Goal: Task Accomplishment & Management: Complete application form

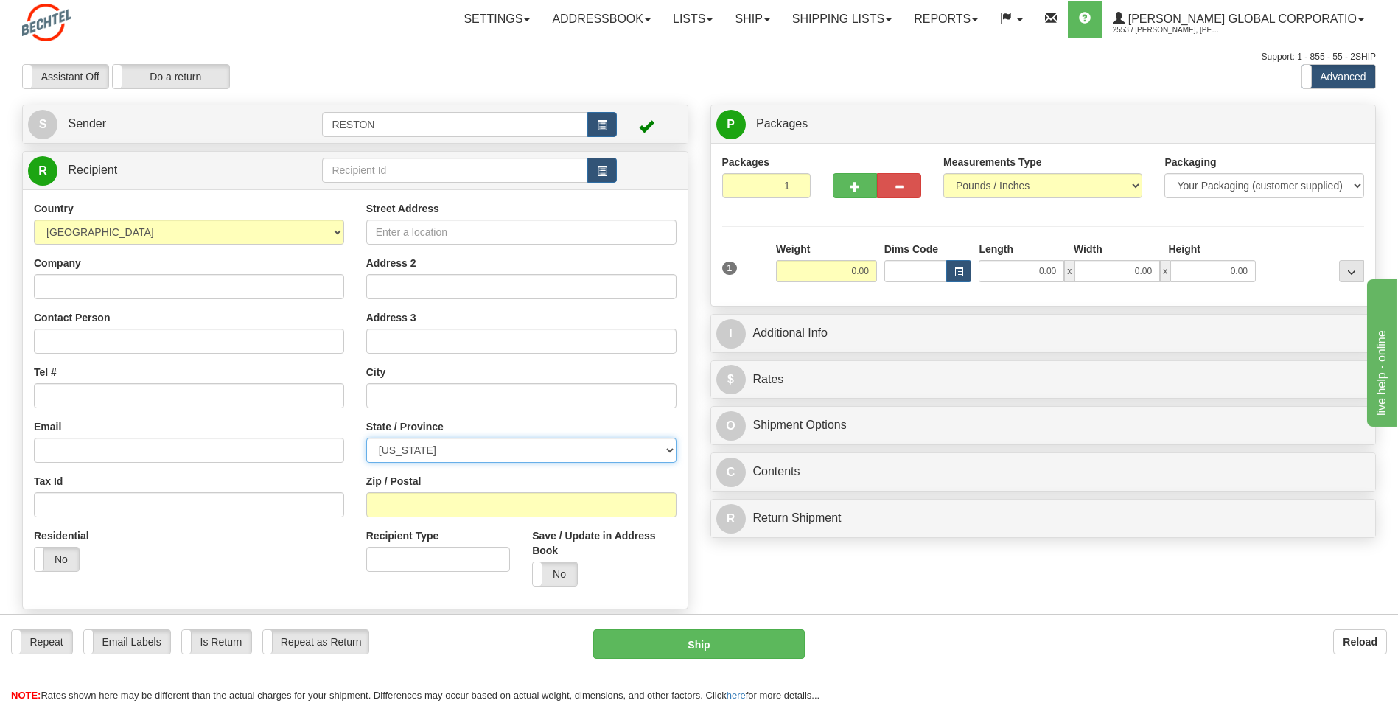
click at [629, 445] on select "ALABAMA ALASKA ARIZONA ARKANSAS Armed Forces America Armed Forces Europe Armed …" at bounding box center [521, 450] width 310 height 25
select select "AZ"
click at [366, 438] on select "ALABAMA ALASKA ARIZONA ARKANSAS Armed Forces America Armed Forces Europe Armed …" at bounding box center [521, 450] width 310 height 25
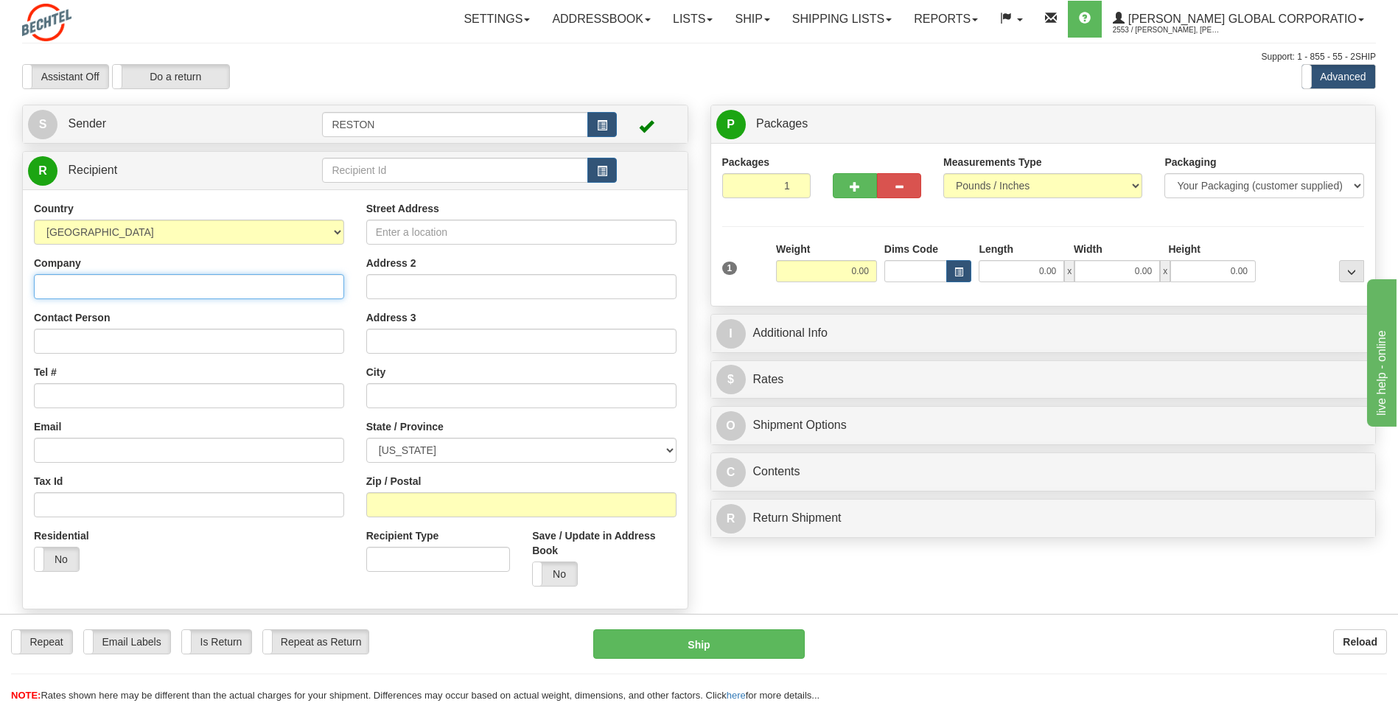
click at [60, 295] on input "Company" at bounding box center [189, 286] width 310 height 25
type input "Bechtel"
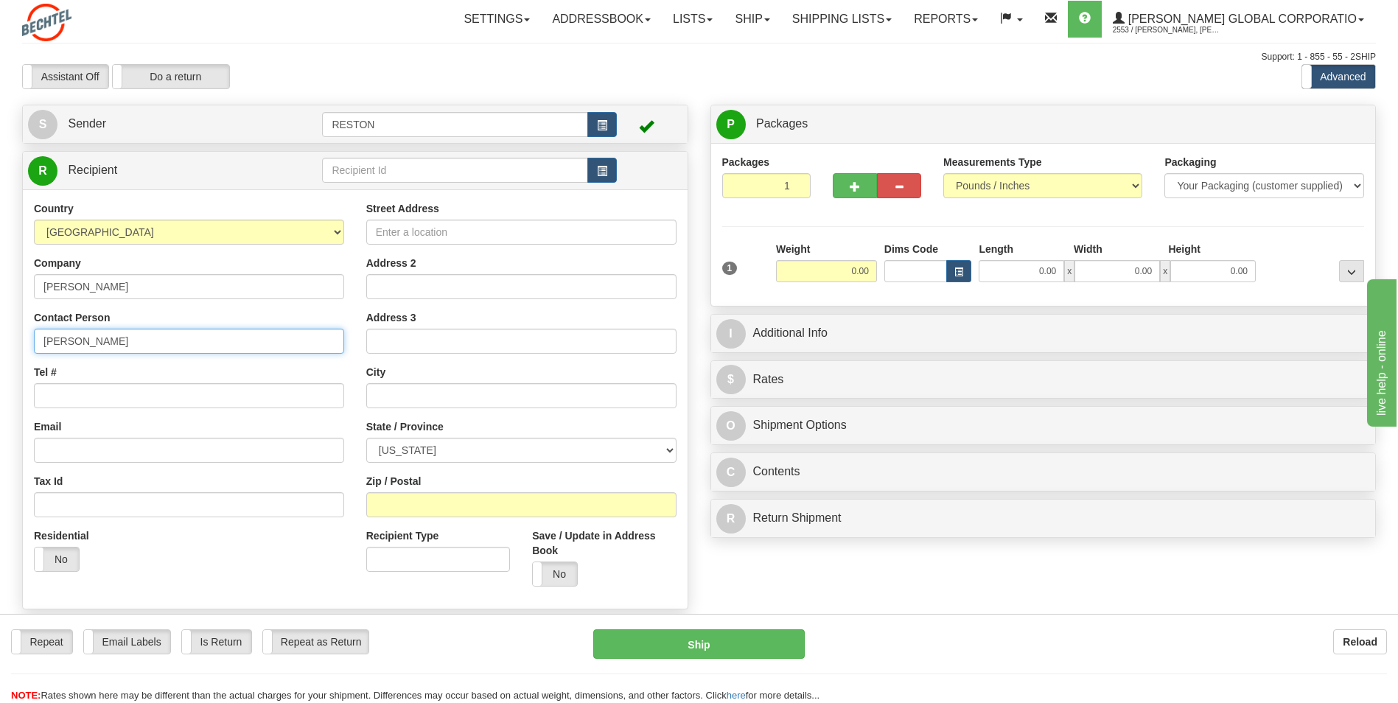
type input "Mark Valadez"
click at [116, 385] on input "Tel #" at bounding box center [189, 395] width 310 height 25
type input "602-3682896"
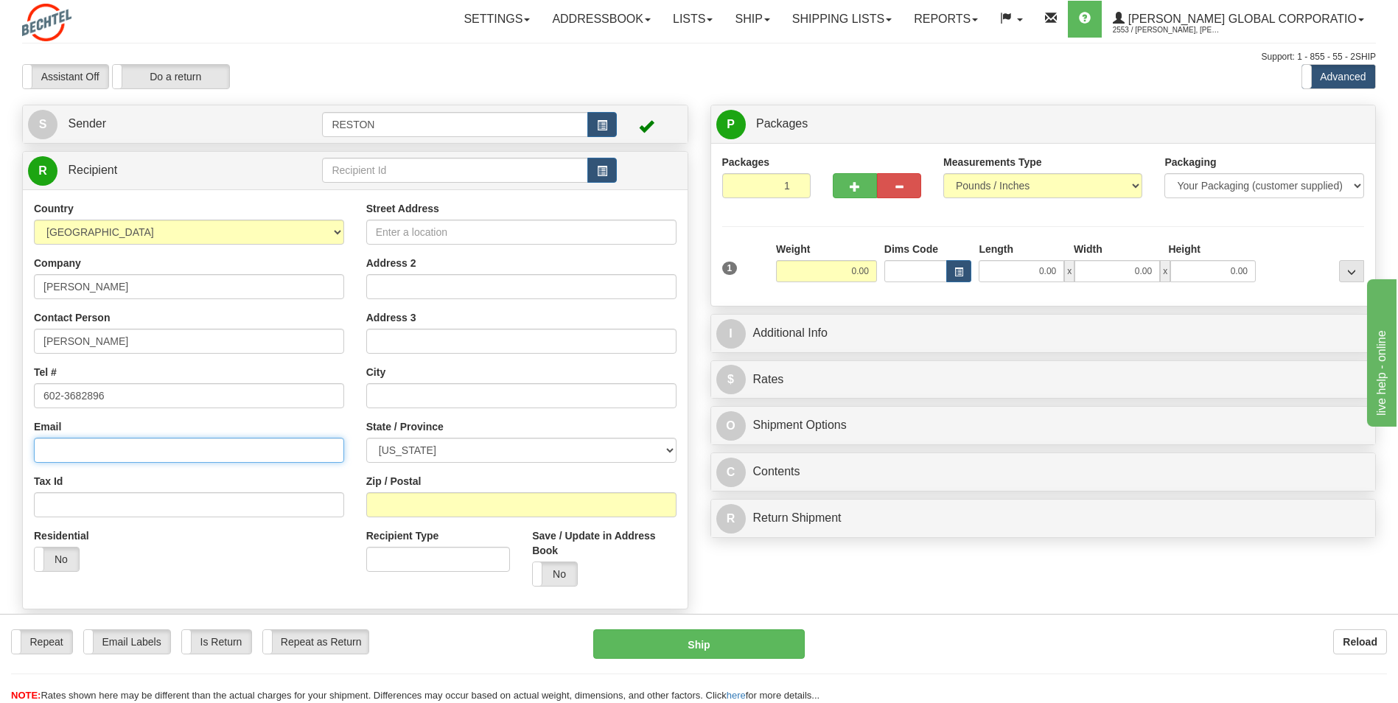
click at [127, 439] on input "Email" at bounding box center [189, 450] width 310 height 25
click at [178, 430] on div "Email" at bounding box center [189, 440] width 310 height 43
click at [175, 442] on input "Email" at bounding box center [189, 450] width 310 height 25
paste input "mailto:mavalade@bechtel.com"
type input "mavalade@bechtel.com"
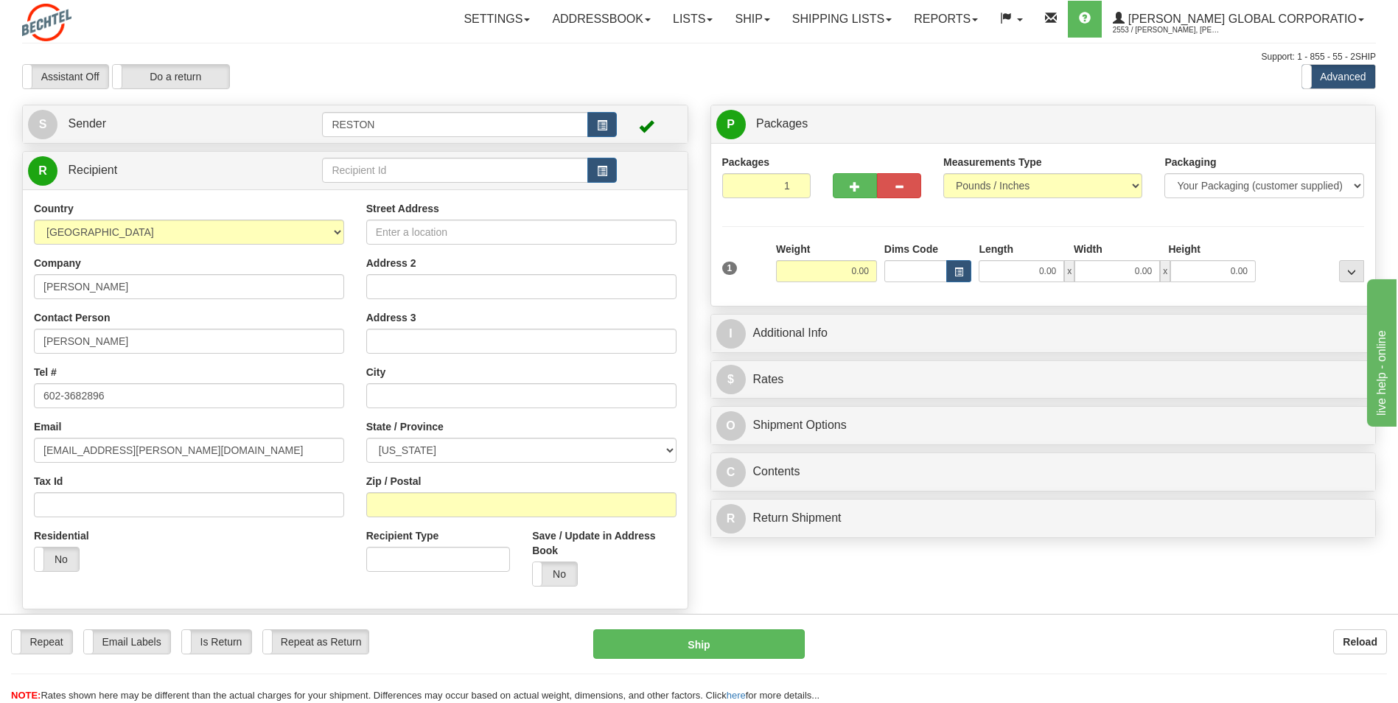
click at [420, 217] on div "Street Address" at bounding box center [521, 222] width 310 height 43
click at [416, 231] on input "Street Address" at bounding box center [521, 232] width 310 height 25
type input "5323 N 99th Ave"
type input "Glendale"
click at [399, 514] on input "Zip / Postal" at bounding box center [521, 504] width 310 height 25
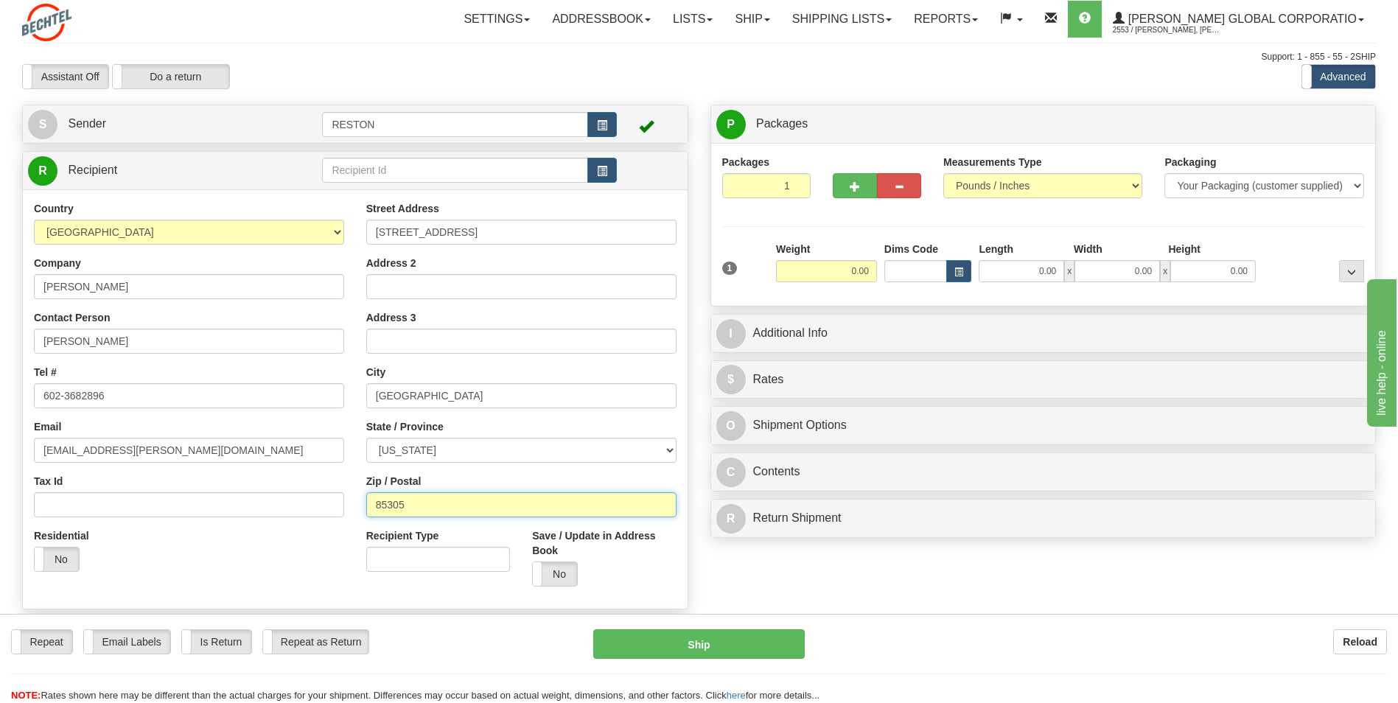
type input "85305"
click at [517, 619] on div "Repeat Repeat Email Labels Email Labels Edit Is Return Is Return Repeat as Retu…" at bounding box center [699, 658] width 1398 height 89
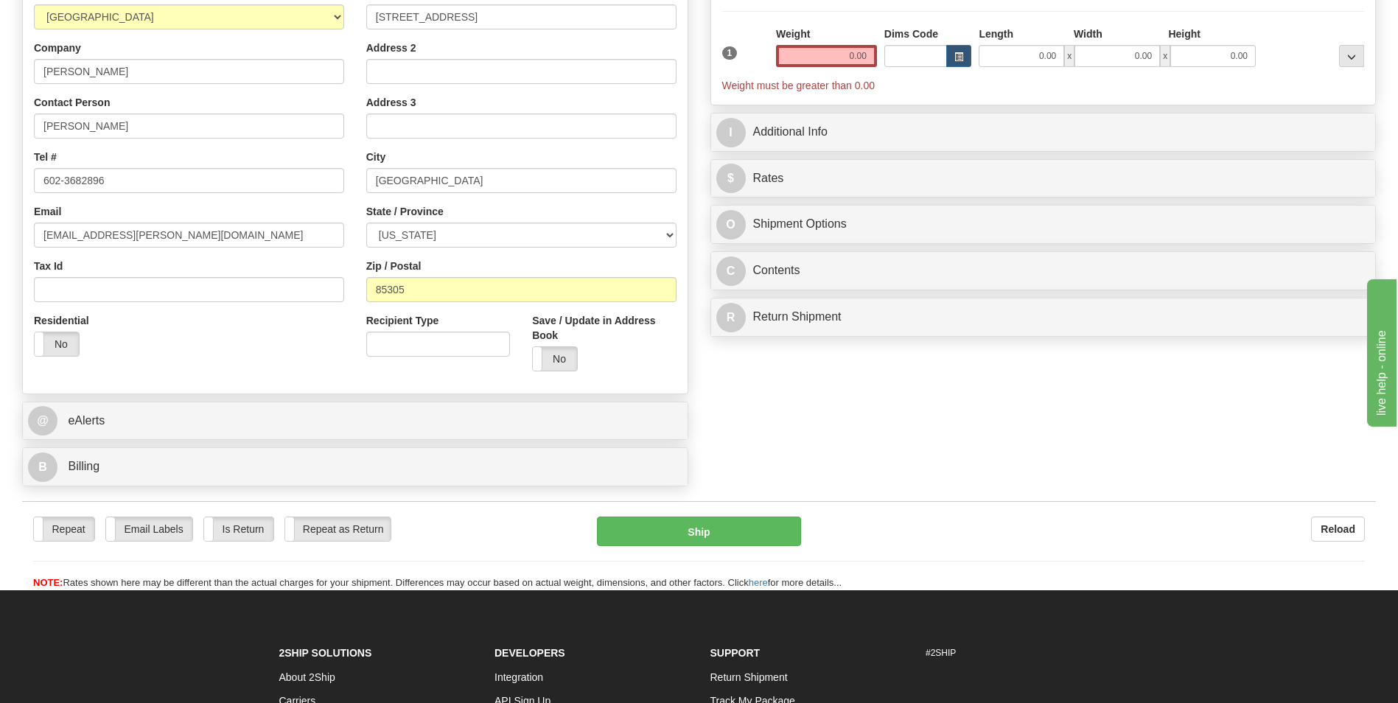
scroll to position [221, 0]
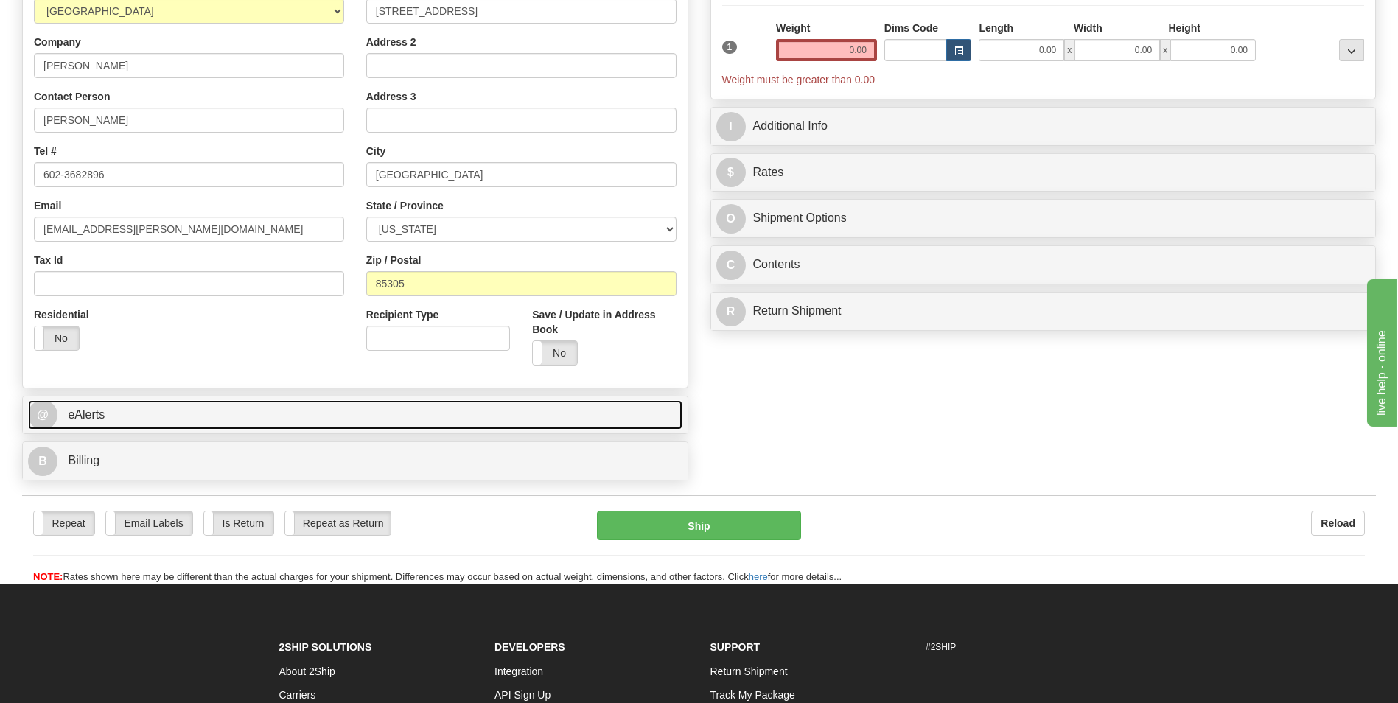
click at [235, 426] on link "@ eAlerts" at bounding box center [355, 415] width 654 height 30
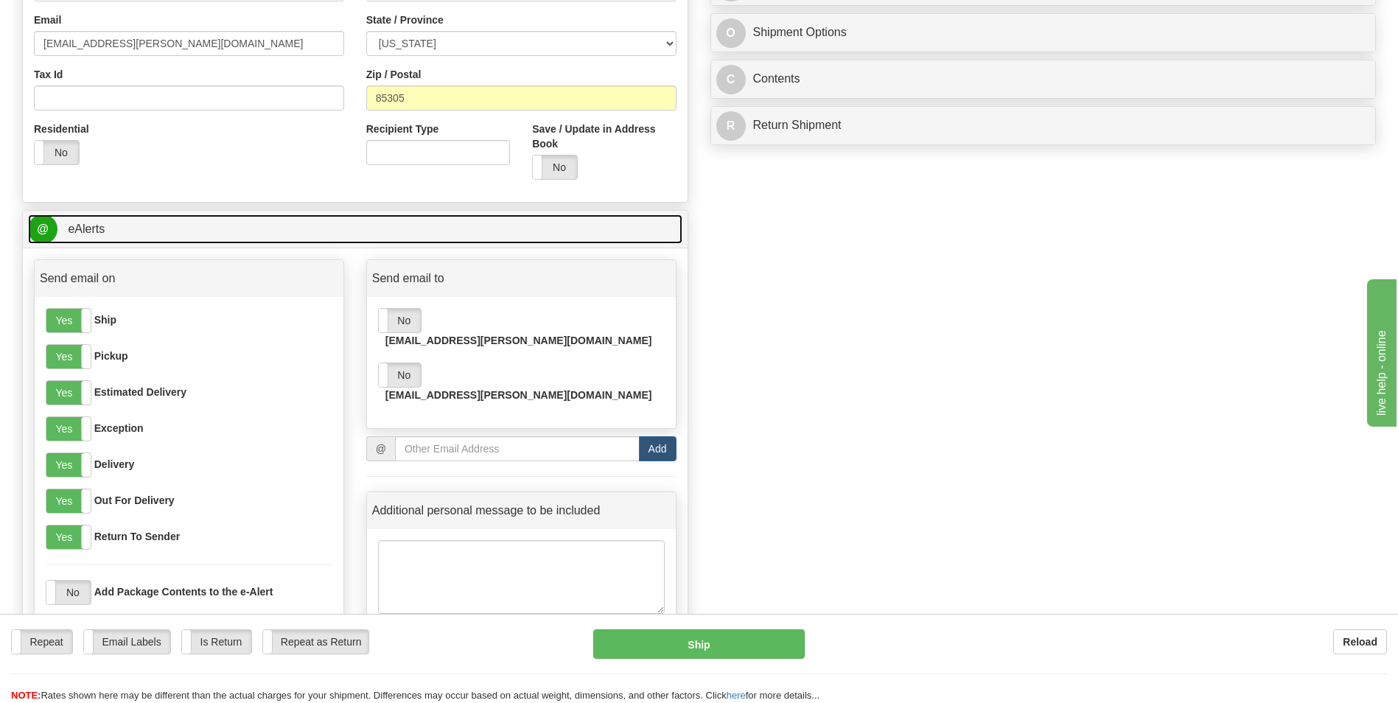
scroll to position [442, 0]
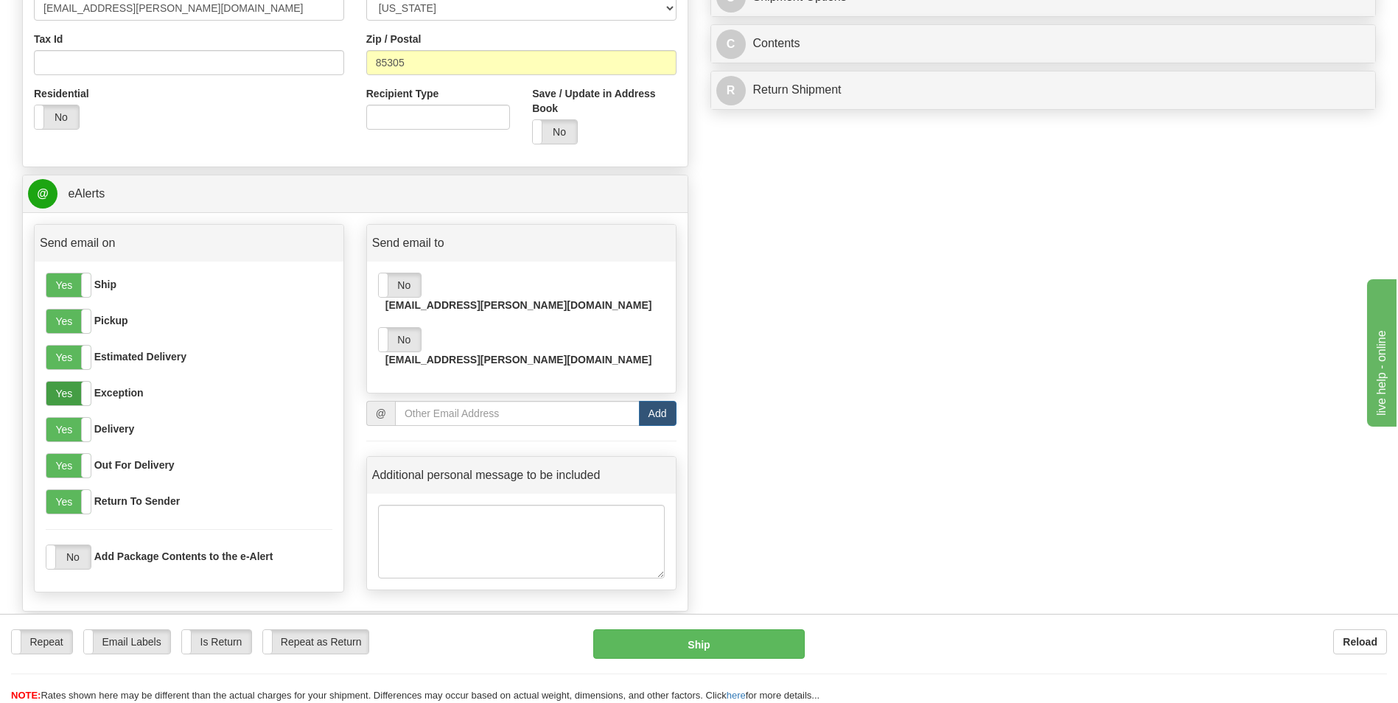
click at [69, 395] on label "Yes" at bounding box center [68, 394] width 44 height 24
click at [72, 349] on label "Yes" at bounding box center [68, 358] width 44 height 24
click at [72, 325] on label "Yes" at bounding box center [68, 322] width 44 height 24
click at [72, 286] on label "Yes" at bounding box center [68, 285] width 44 height 24
click at [72, 480] on div "Yes No Ship Yes No Pickup Yes No Estimated Delivery Yes No Exception Yes No Del…" at bounding box center [189, 427] width 309 height 330
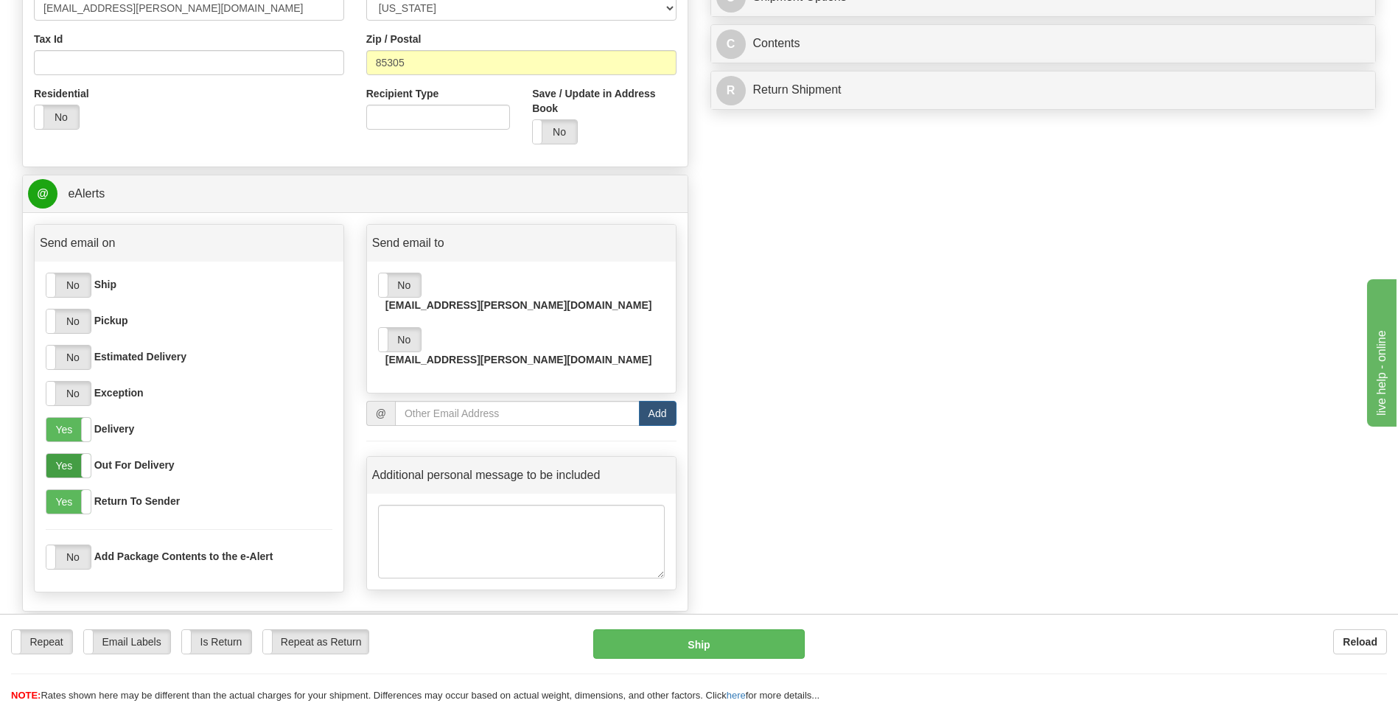
click at [67, 475] on label "Yes" at bounding box center [68, 466] width 44 height 24
click at [69, 510] on label "Yes" at bounding box center [68, 502] width 44 height 24
click at [400, 293] on label "No" at bounding box center [400, 285] width 42 height 24
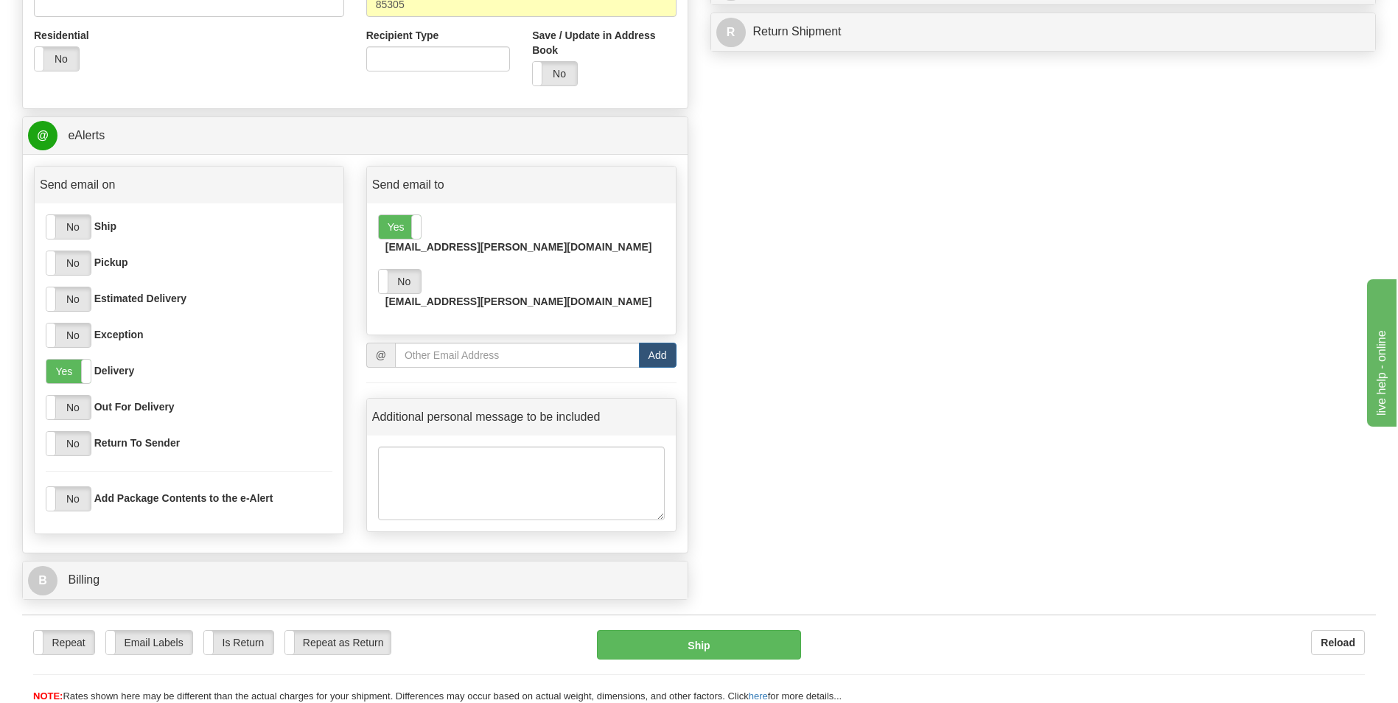
scroll to position [663, 0]
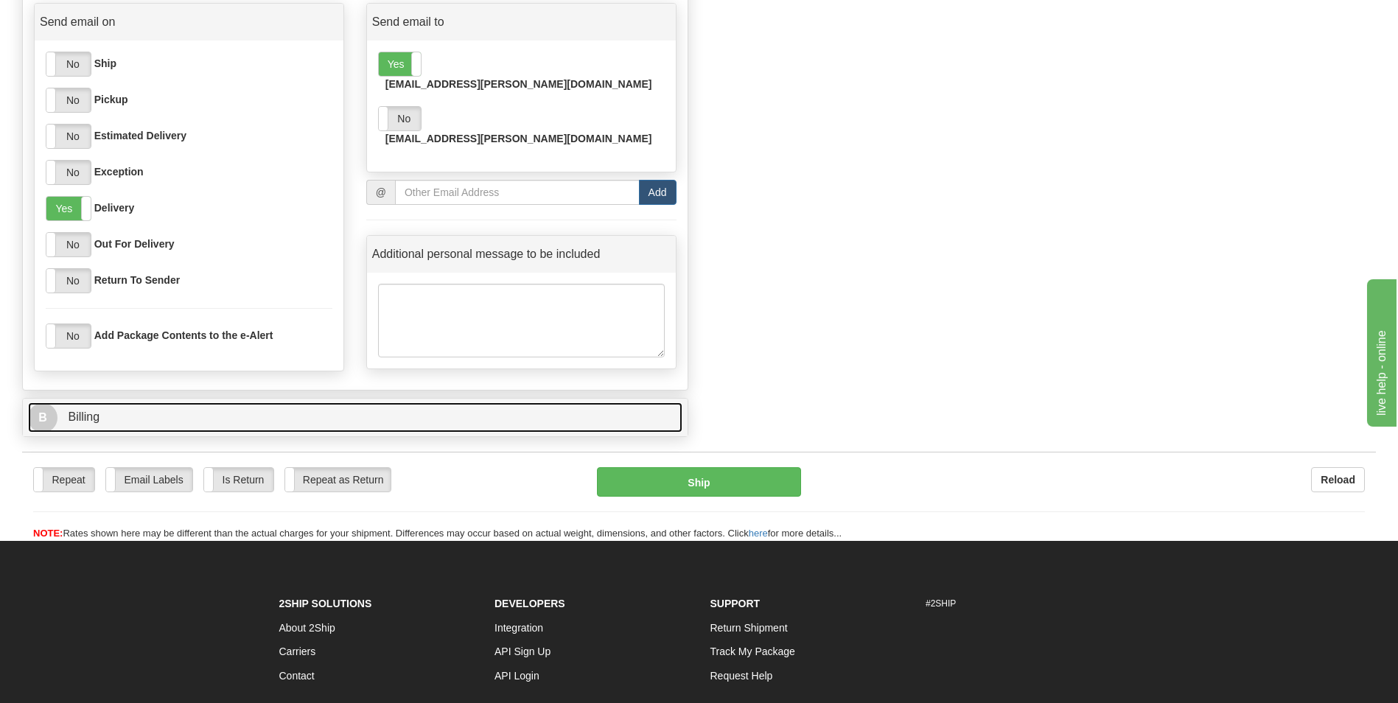
click at [394, 426] on link "B Billing" at bounding box center [355, 417] width 654 height 30
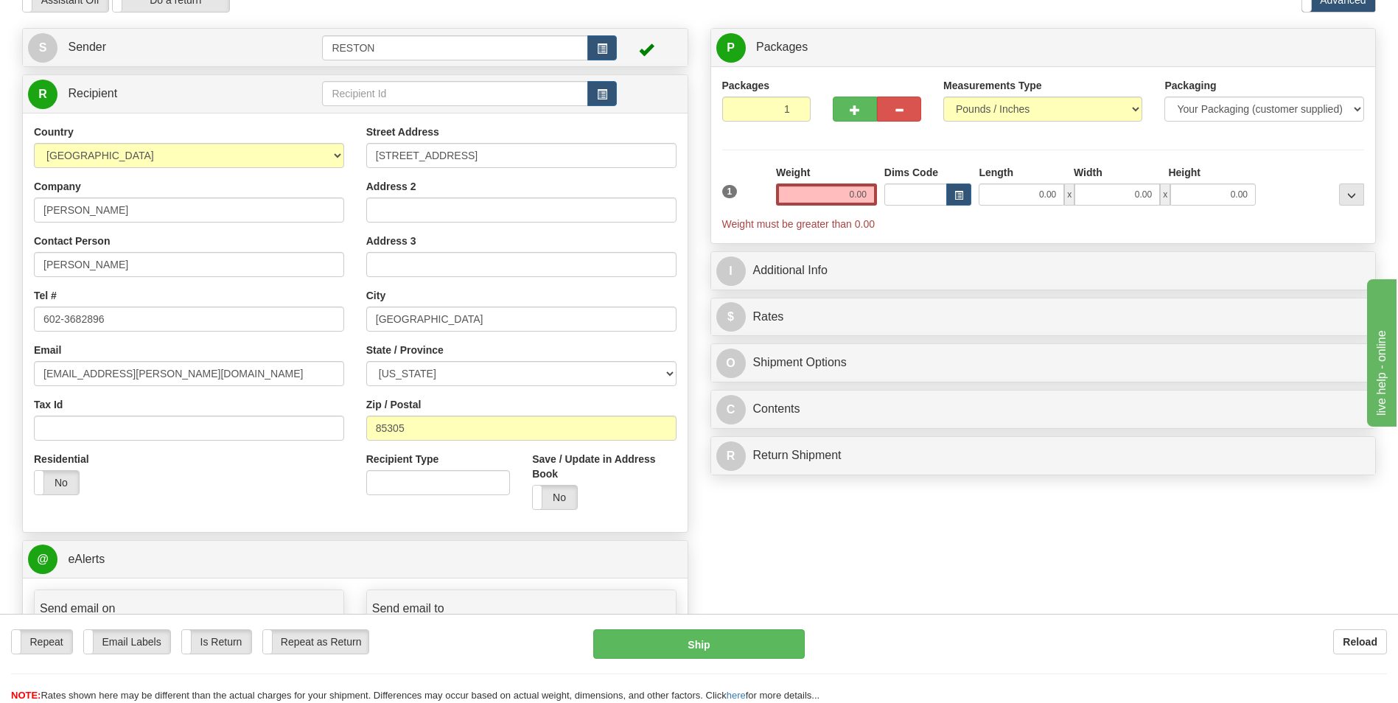
scroll to position [0, 0]
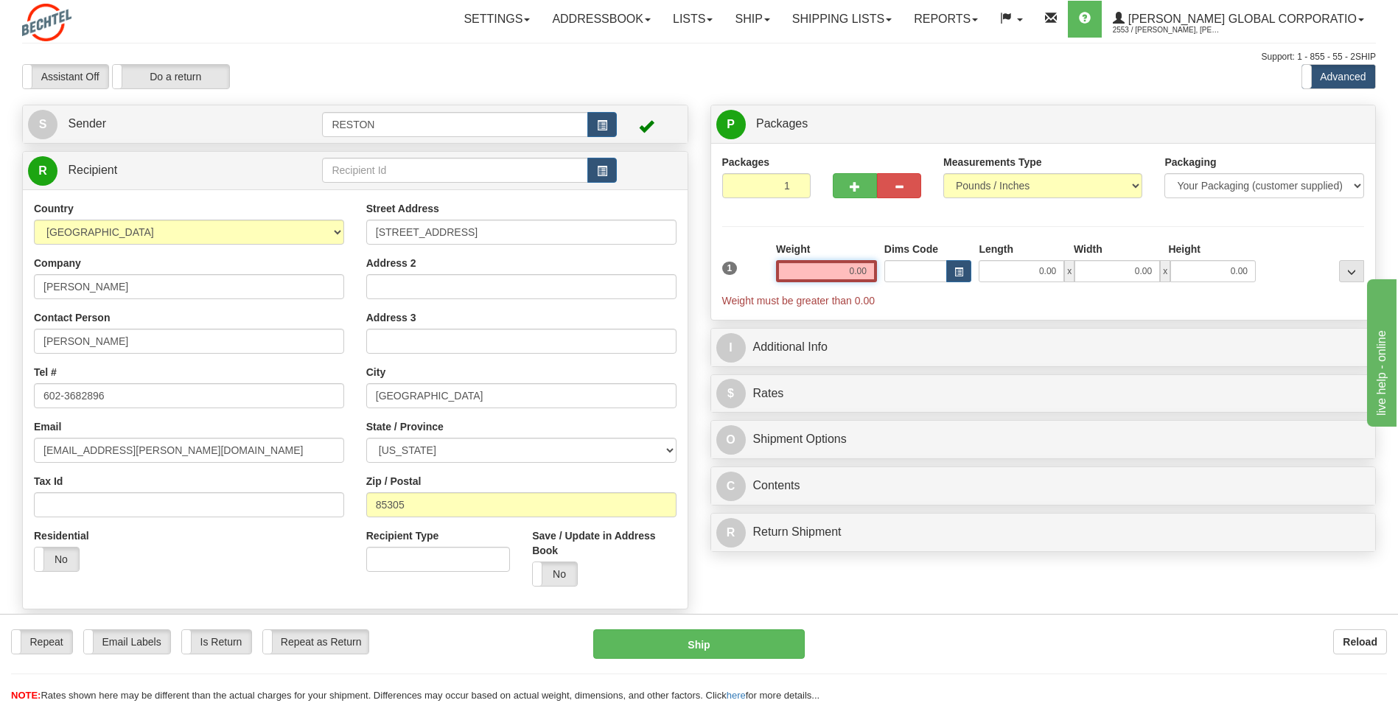
click at [847, 273] on input "0.00" at bounding box center [826, 271] width 101 height 22
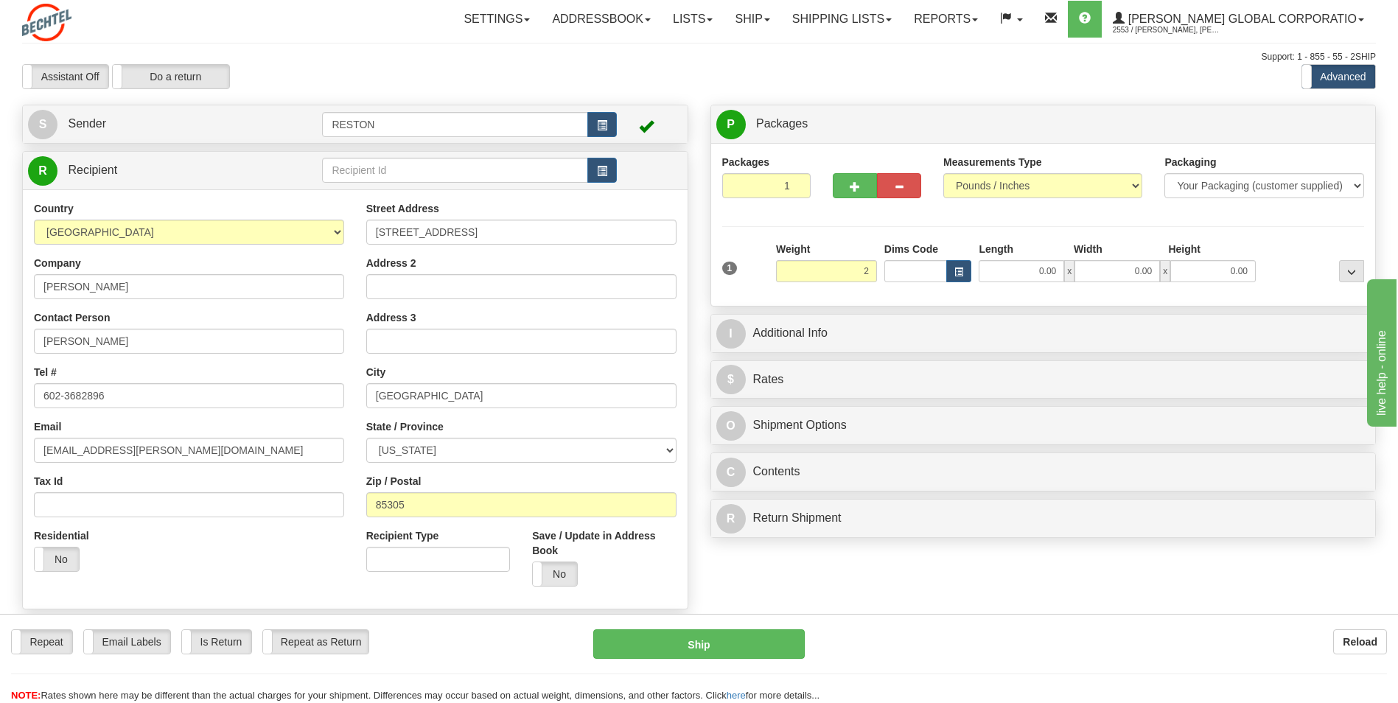
type input "2.00"
click at [836, 228] on div "Packages 1 1 Measurements Type" at bounding box center [1043, 225] width 643 height 140
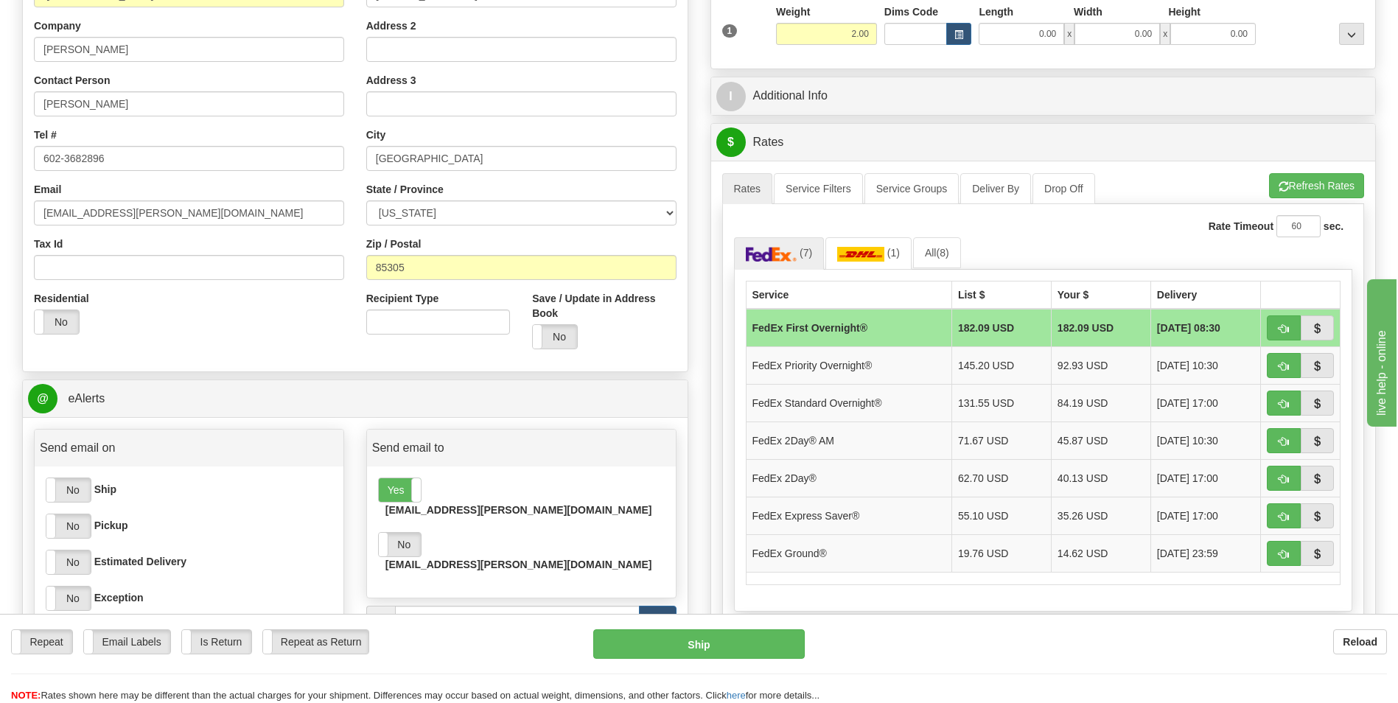
scroll to position [295, 0]
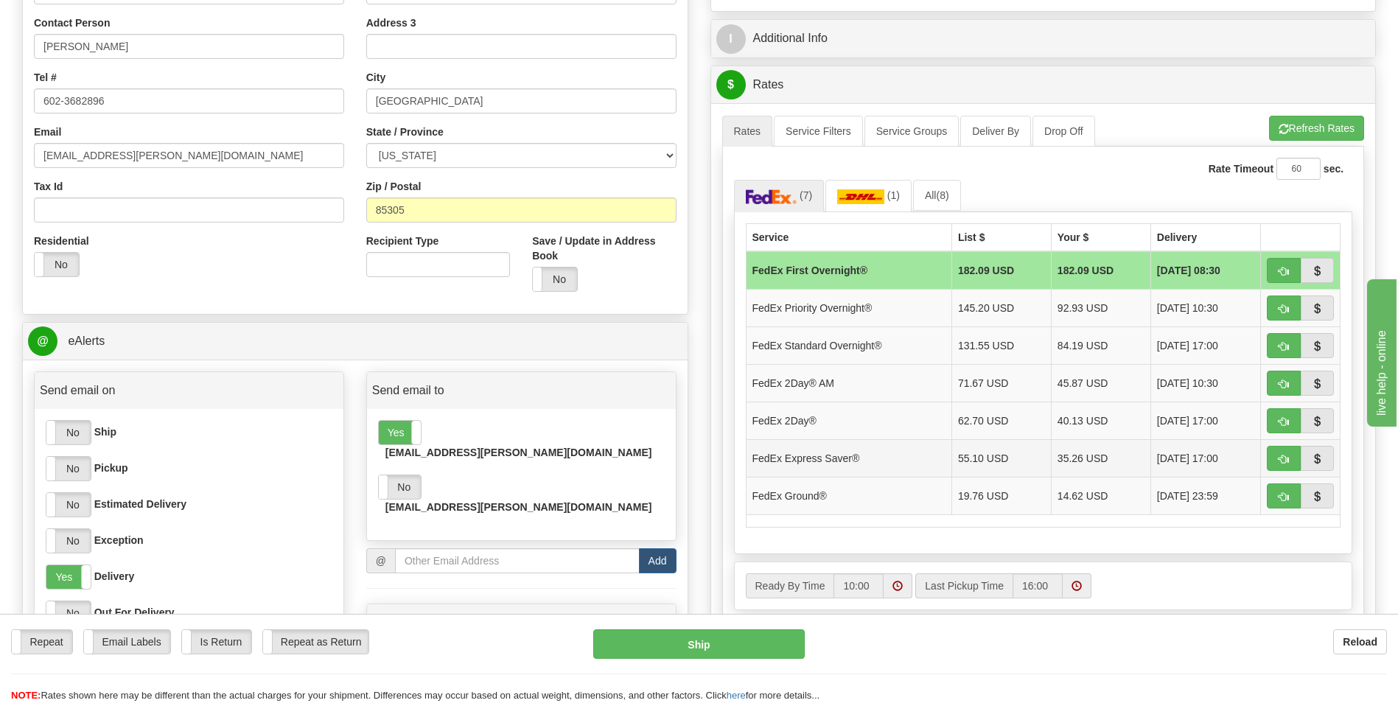
click at [856, 461] on td "FedEx Express Saver®" at bounding box center [849, 458] width 206 height 38
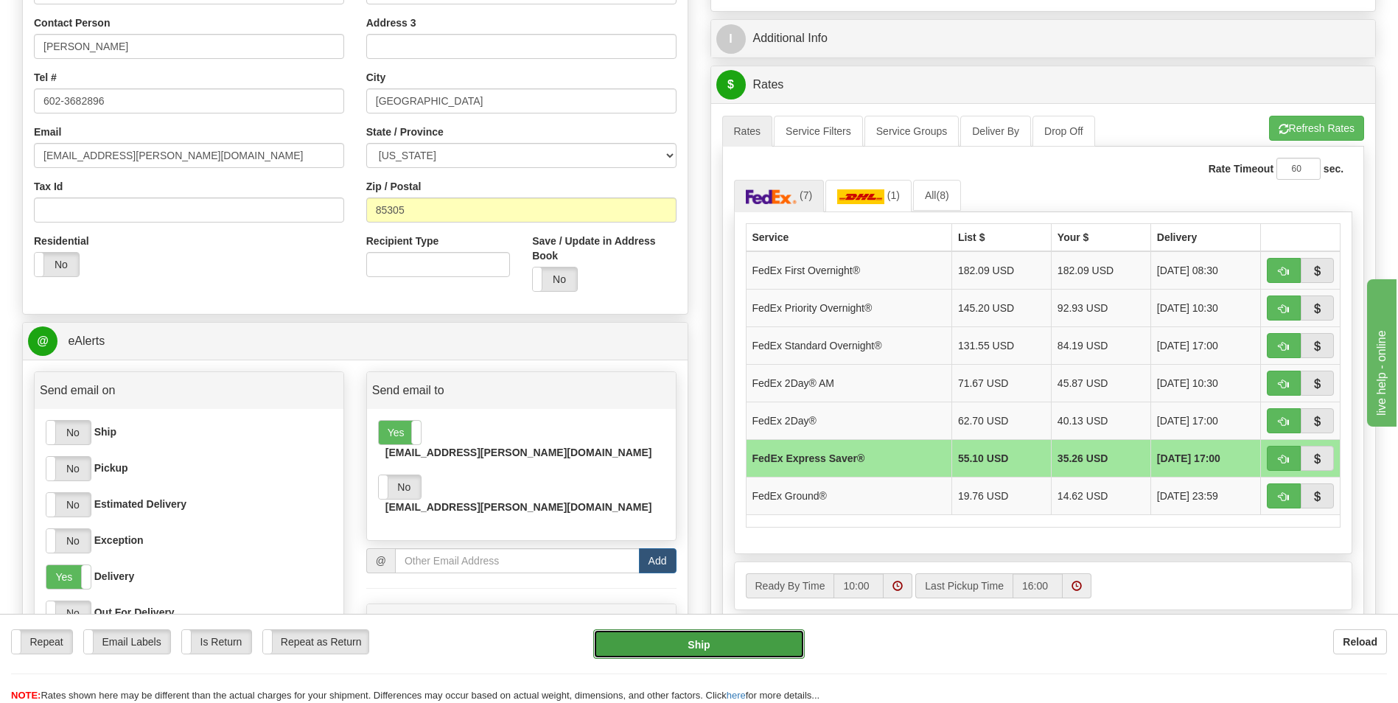
click at [738, 652] on button "Ship" at bounding box center [698, 643] width 211 height 29
type input "20"
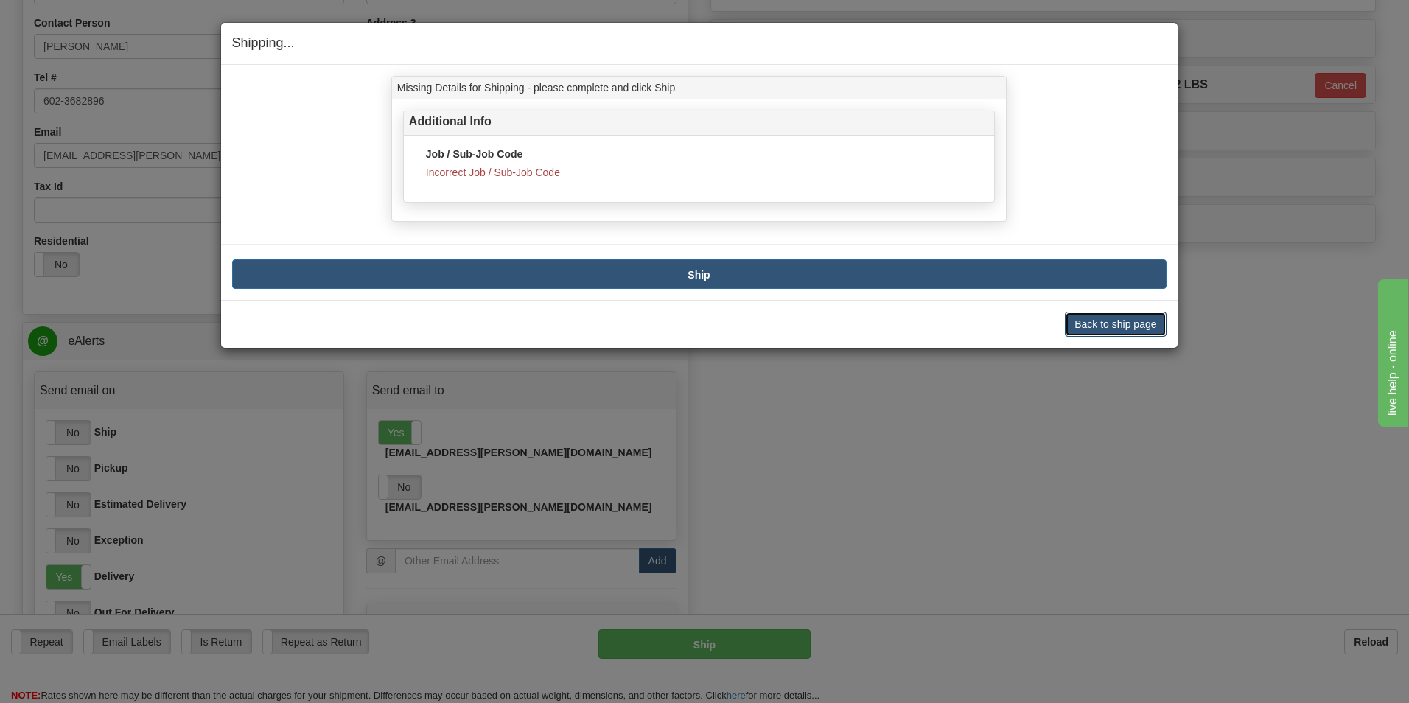
click at [1096, 319] on button "Back to ship page" at bounding box center [1115, 324] width 101 height 25
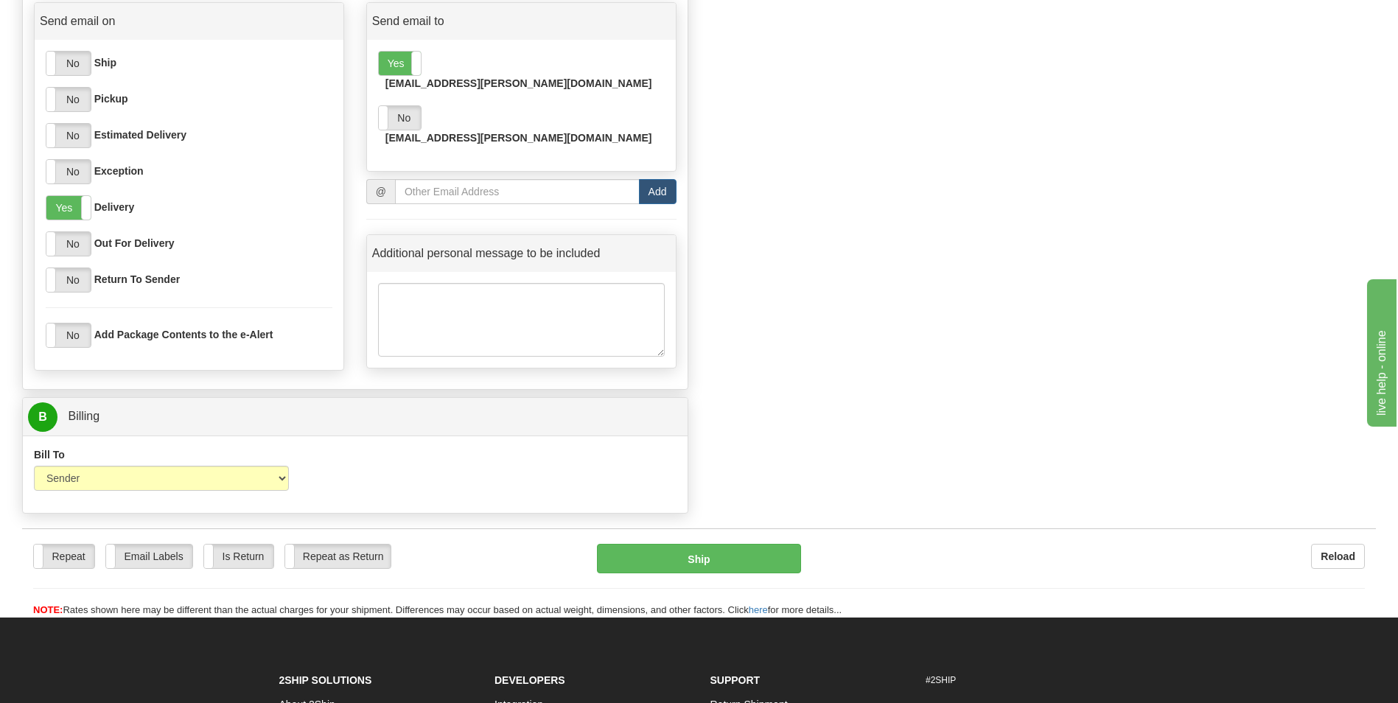
scroll to position [811, 0]
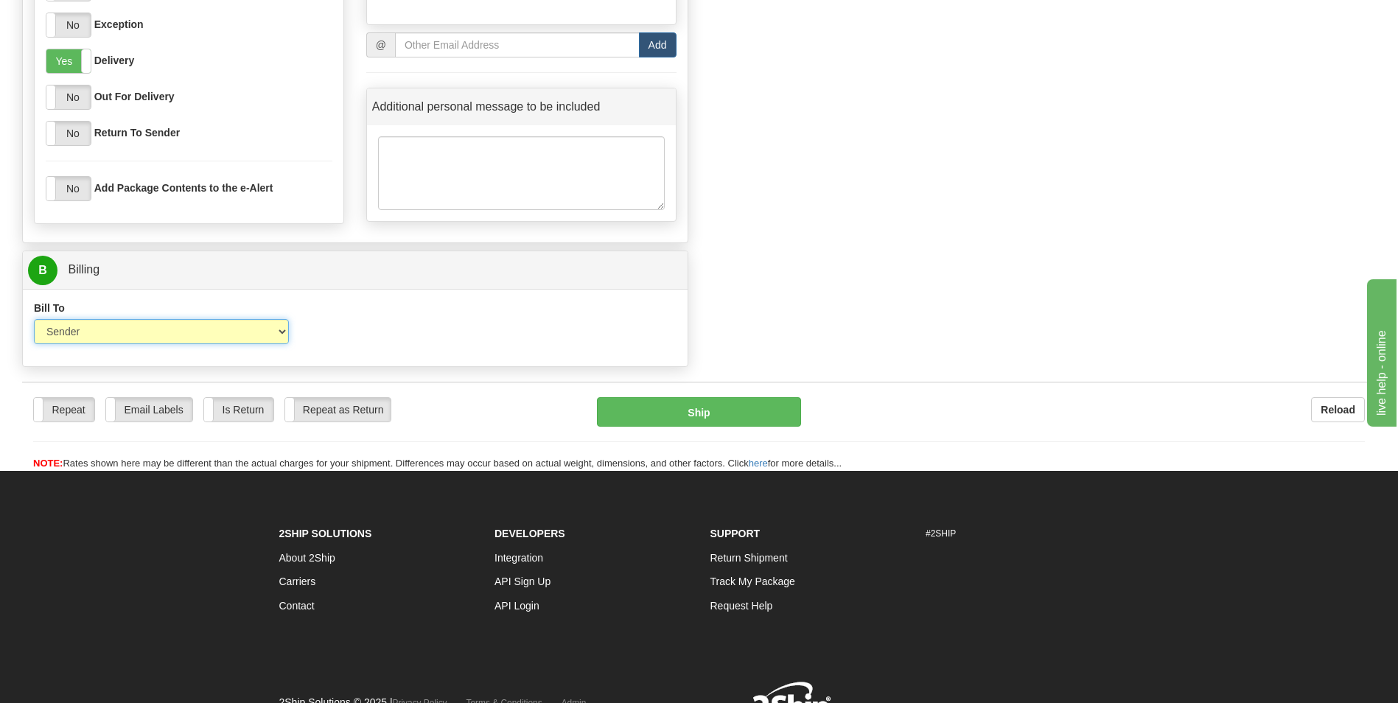
click at [254, 332] on select "Sender Recipient Third Party Collect" at bounding box center [161, 331] width 255 height 25
click at [34, 319] on select "Sender Recipient Third Party Collect" at bounding box center [161, 331] width 255 height 25
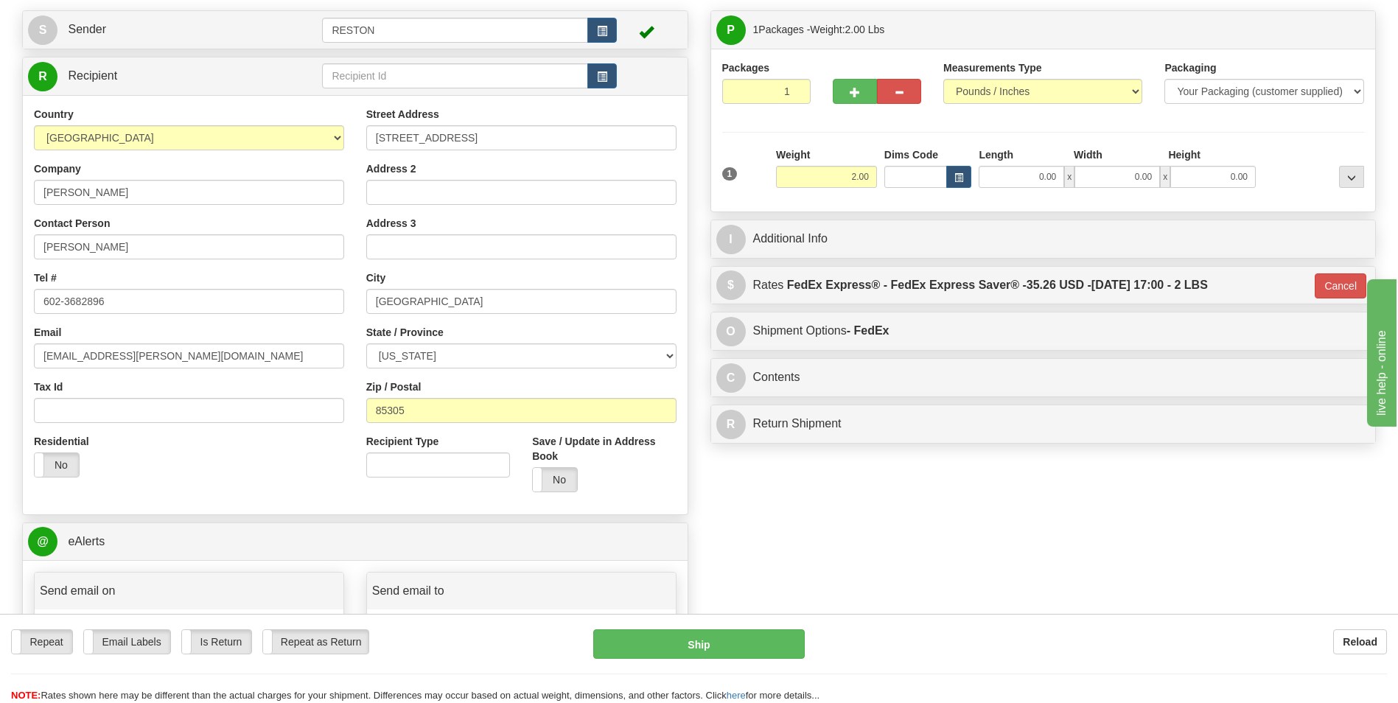
scroll to position [0, 0]
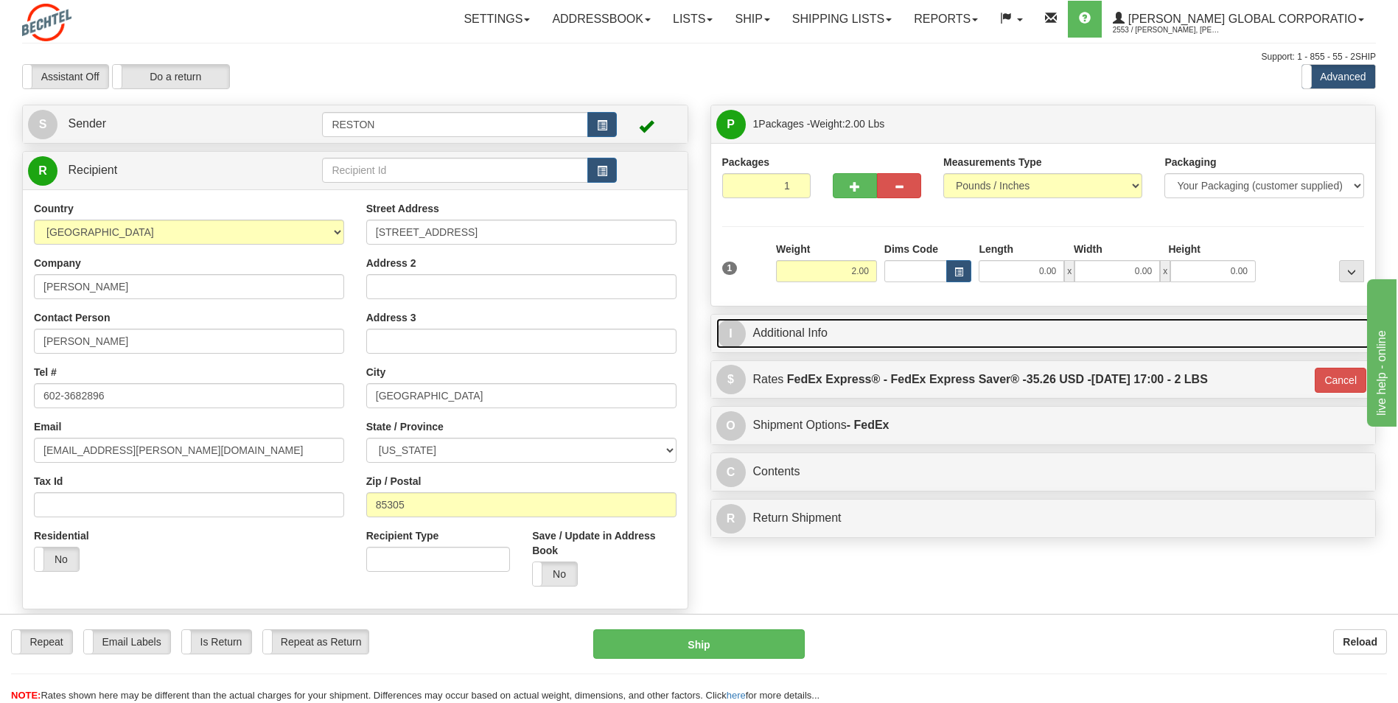
click at [869, 339] on link "I Additional Info" at bounding box center [1043, 333] width 654 height 30
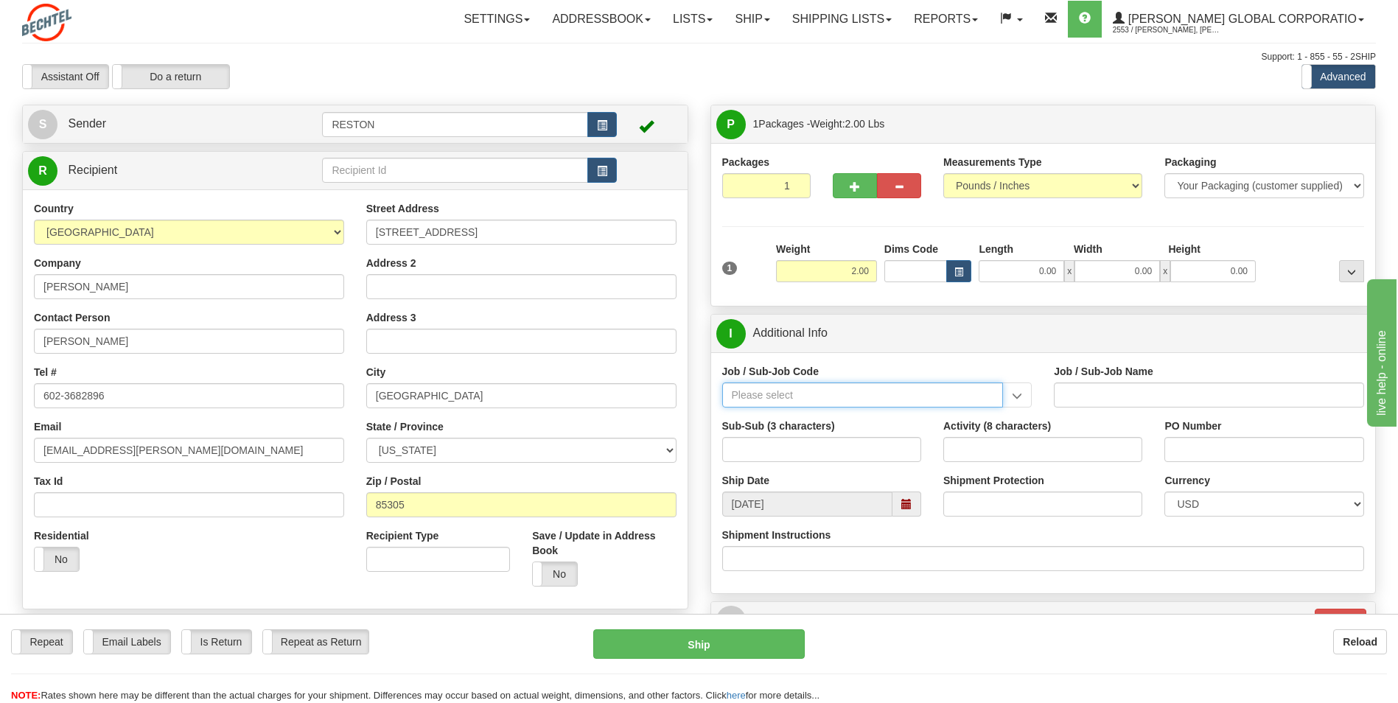
click at [937, 401] on input "Job / Sub-Job Code" at bounding box center [863, 394] width 282 height 25
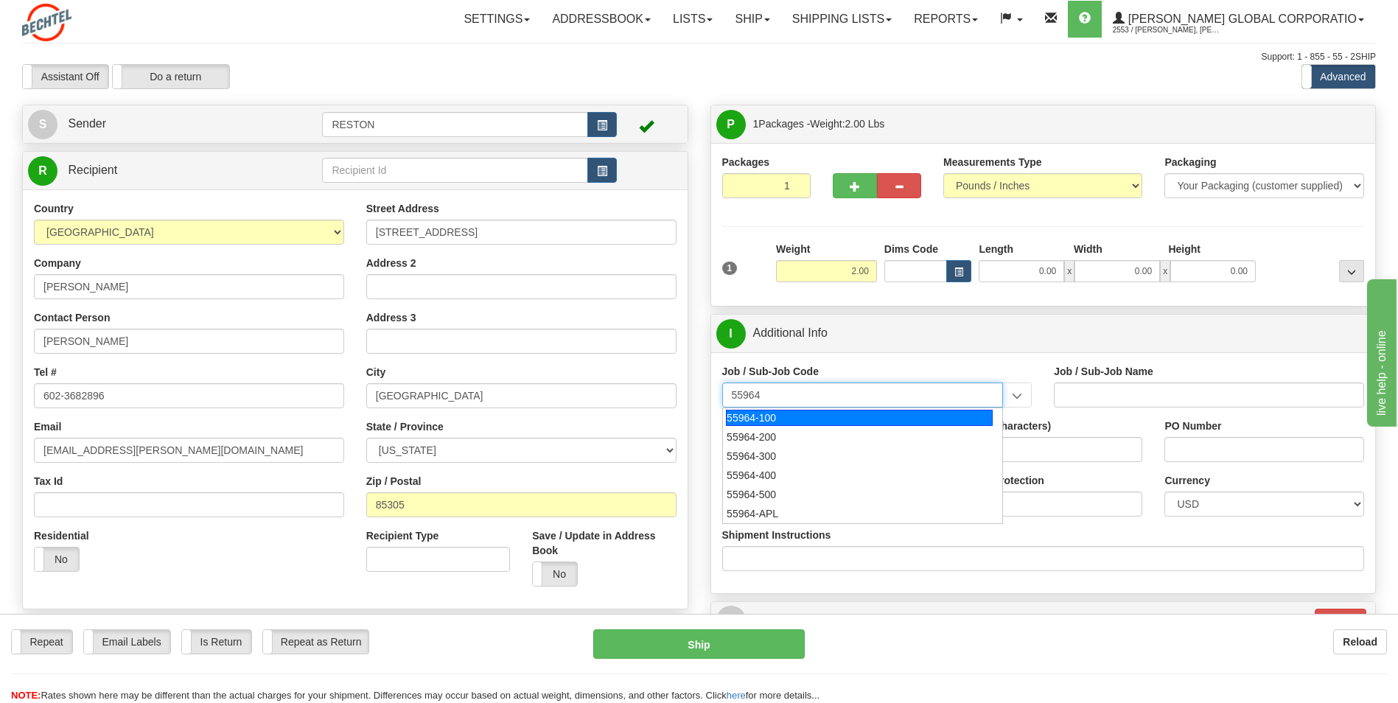
click at [957, 416] on div "55964-100" at bounding box center [859, 418] width 267 height 16
type input "55964-100"
type input "OFFICE OF DIVERSITY AND INCLUSION - LABOR"
type input "55964-100"
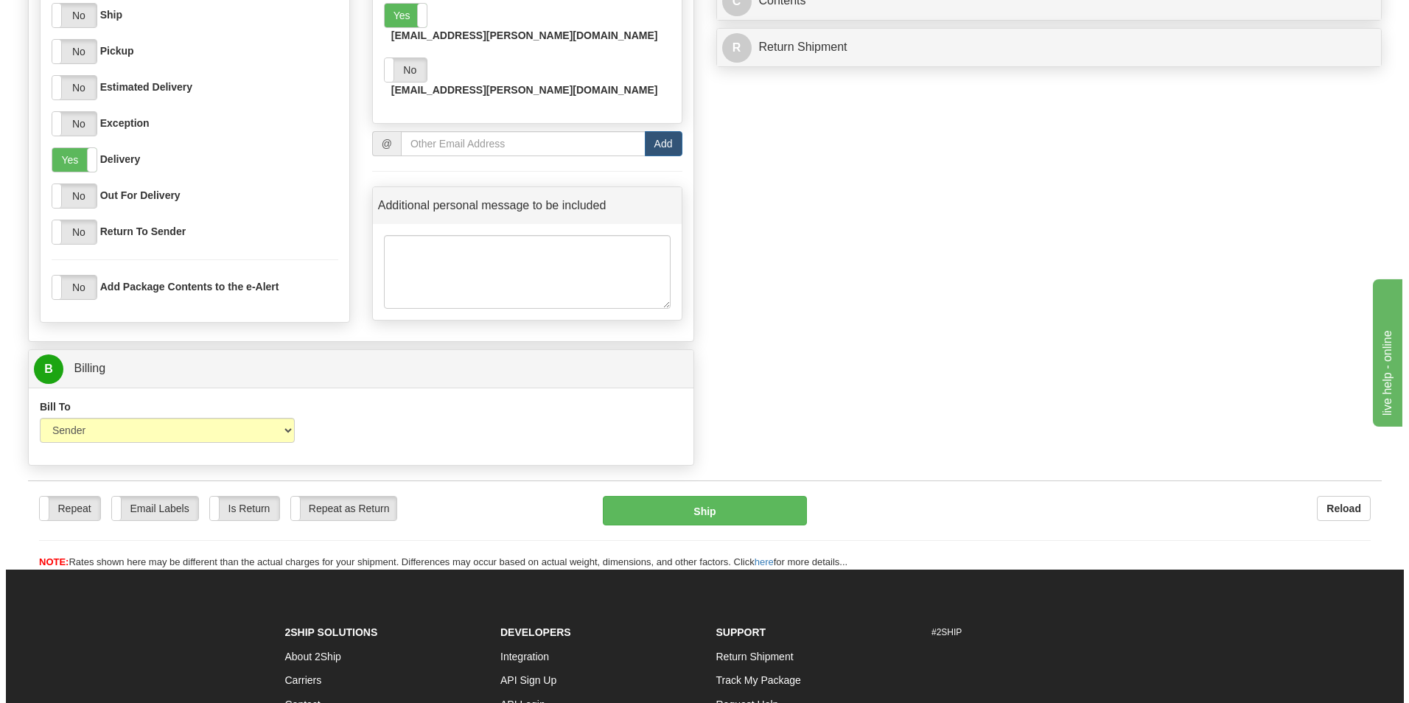
scroll to position [811, 0]
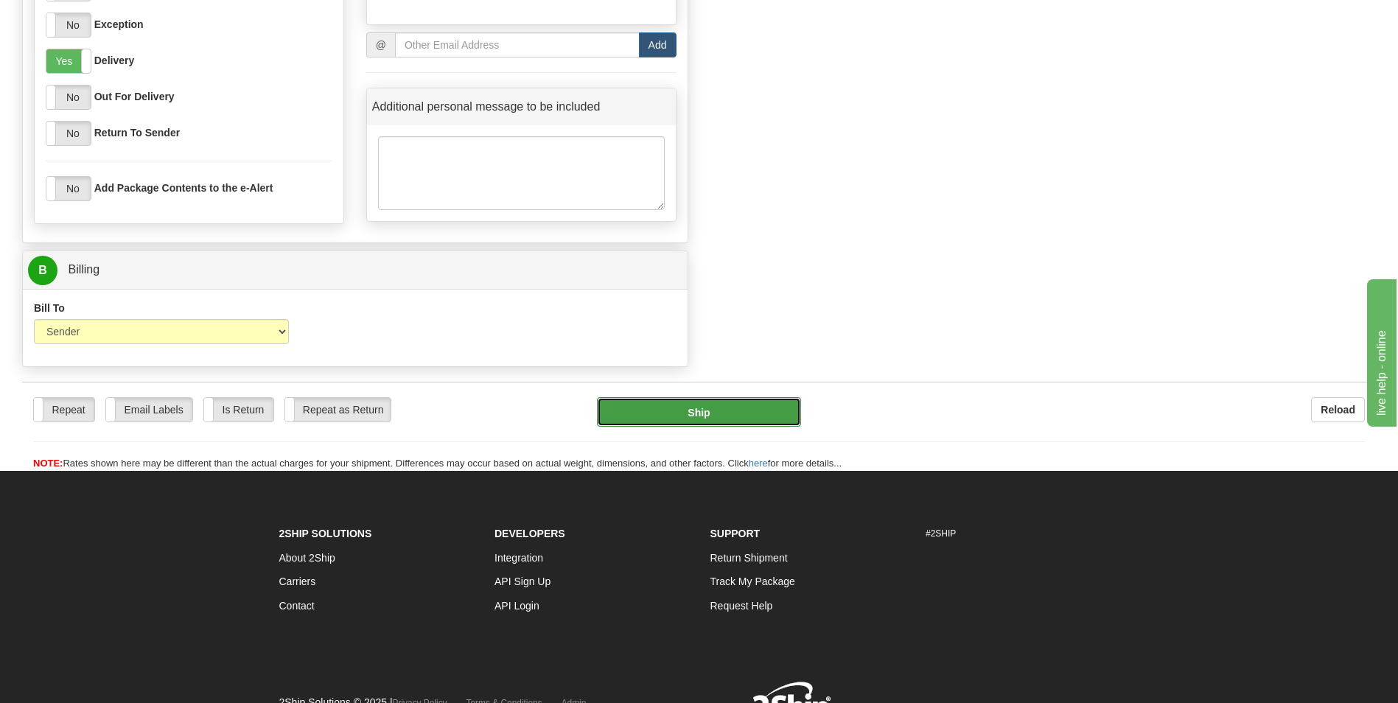
click at [709, 419] on button "Ship" at bounding box center [698, 411] width 203 height 29
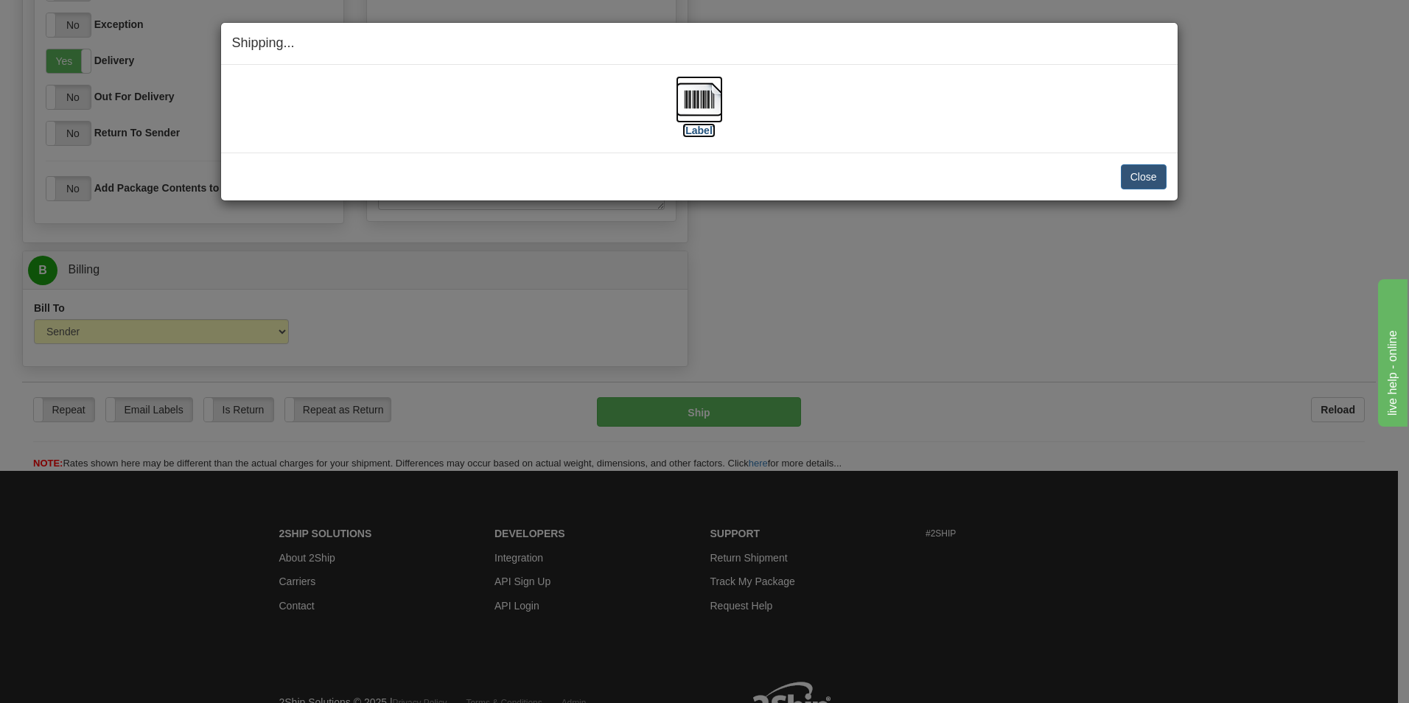
click at [688, 129] on label "[Label]" at bounding box center [699, 130] width 34 height 15
click at [1136, 166] on button "Close" at bounding box center [1144, 176] width 46 height 25
